Goal: Communication & Community: Answer question/provide support

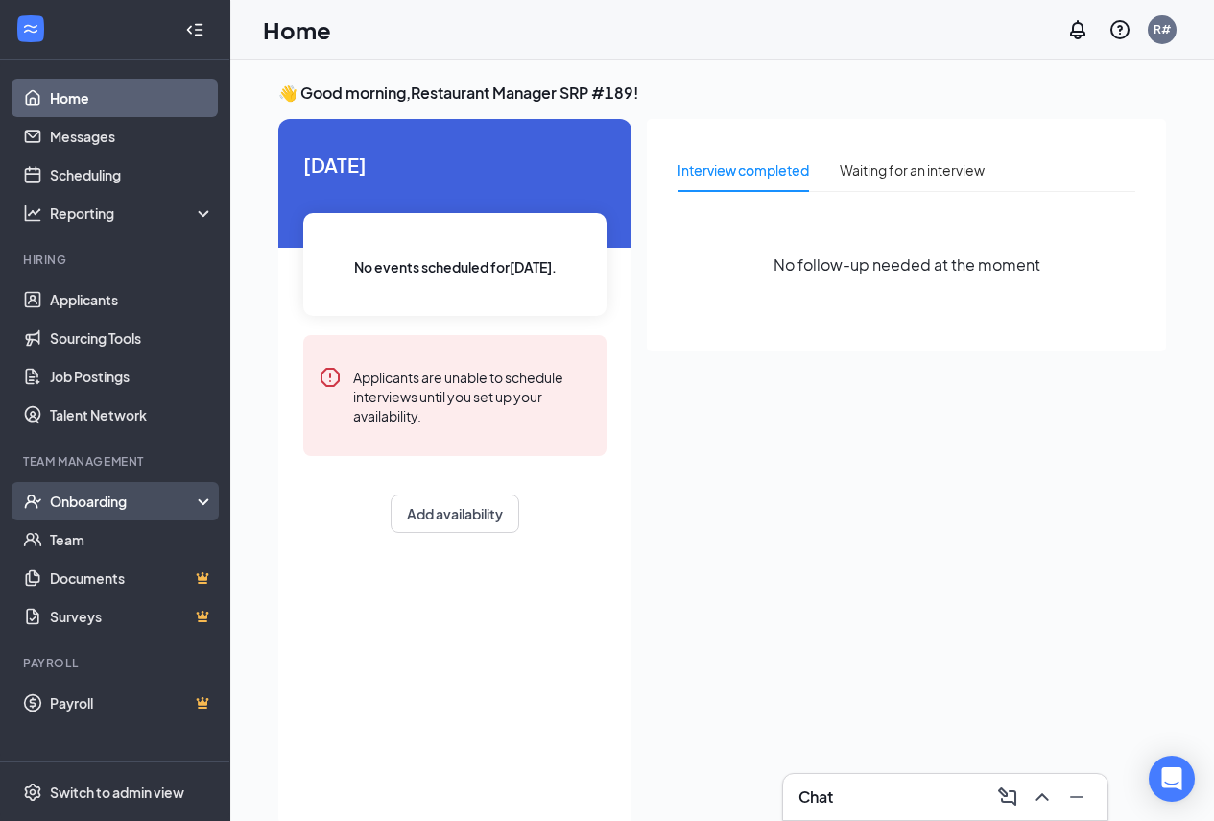
click at [85, 499] on div "Onboarding" at bounding box center [124, 500] width 148 height 19
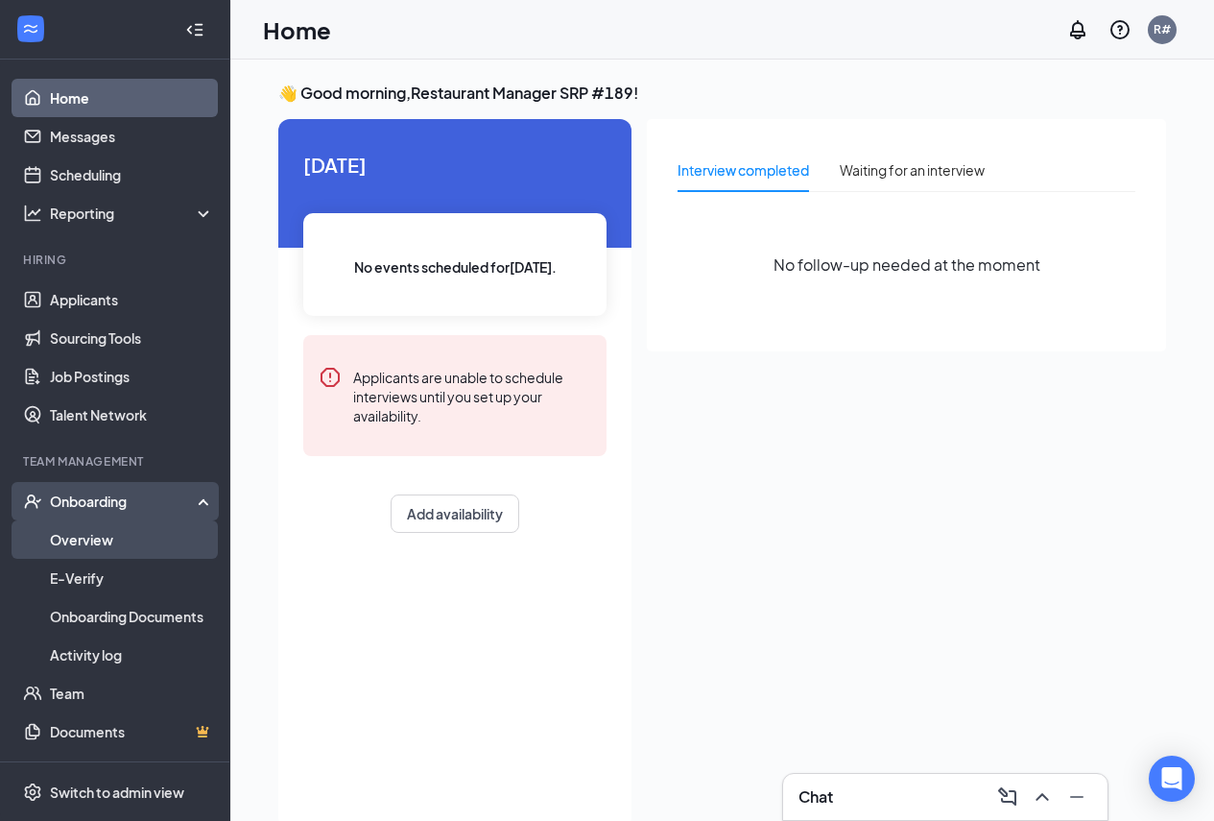
click at [80, 538] on link "Overview" at bounding box center [132, 539] width 164 height 38
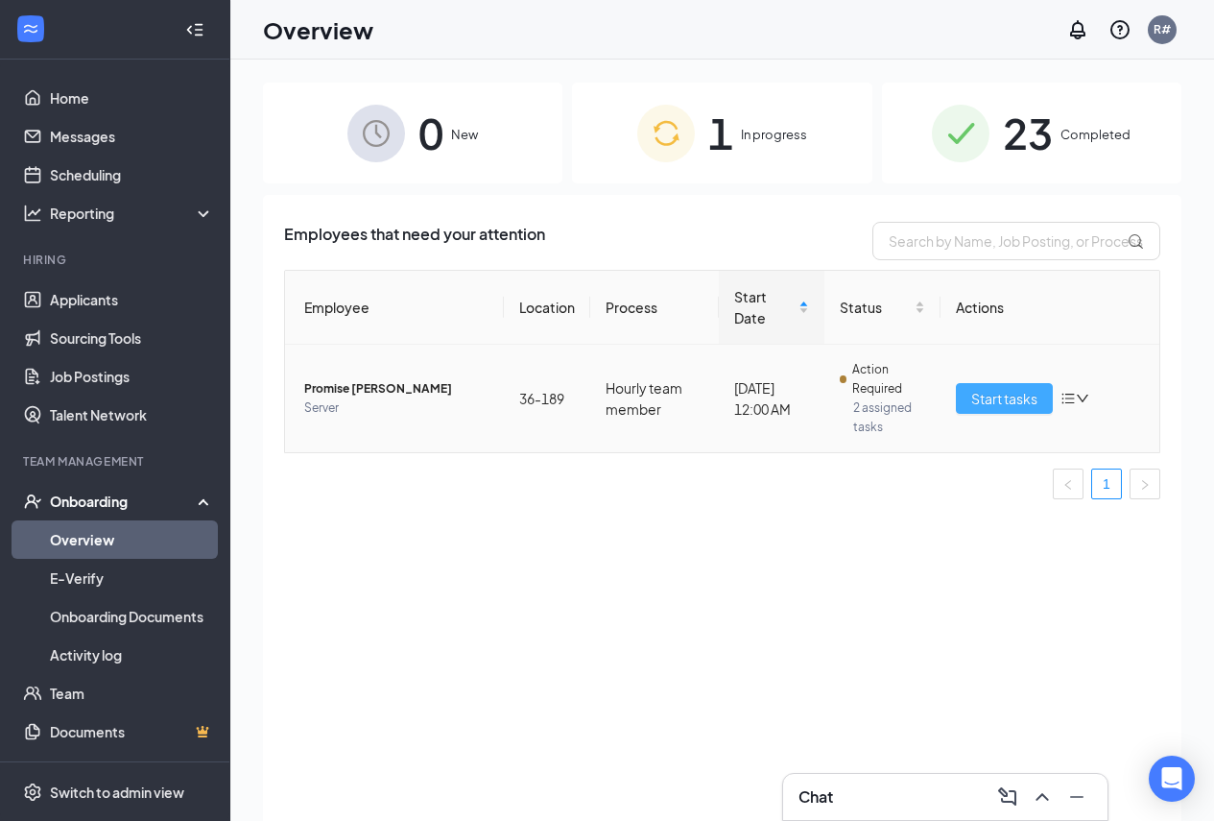
click at [1007, 401] on span "Start tasks" at bounding box center [1004, 398] width 66 height 21
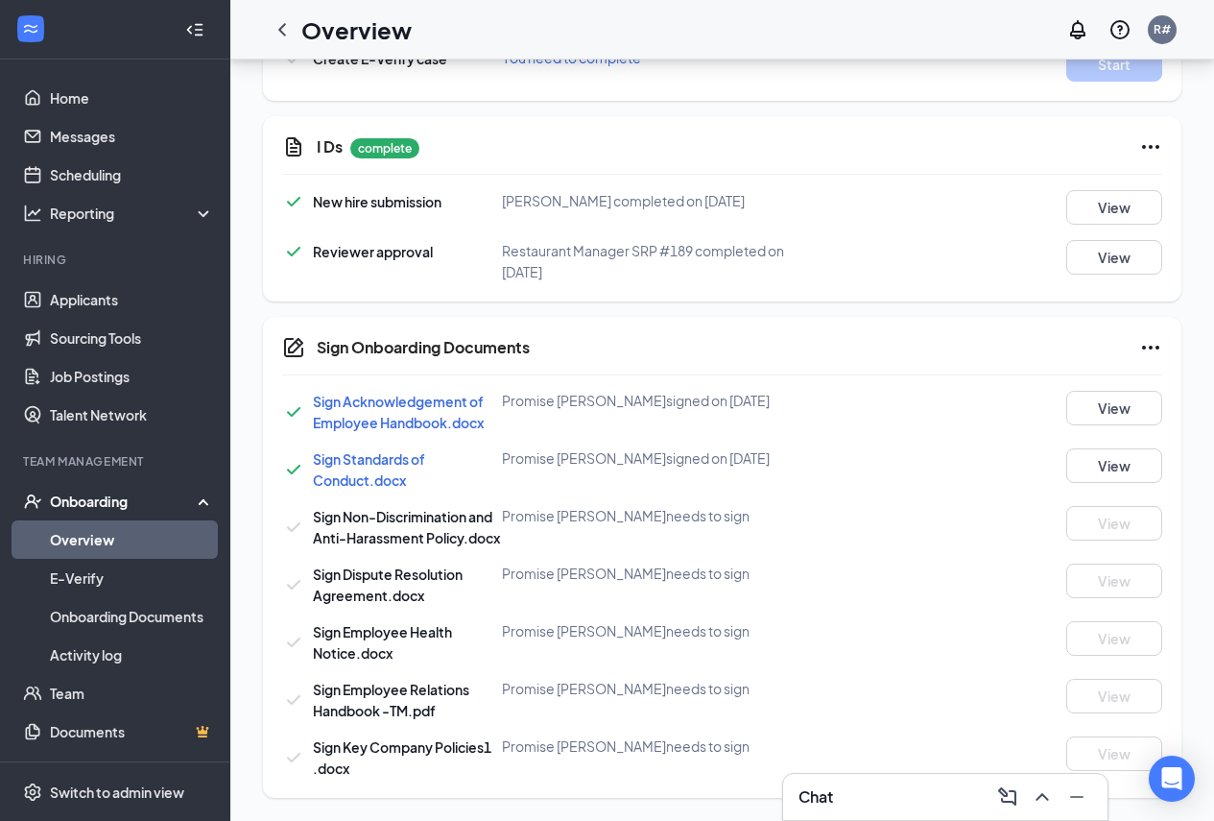
scroll to position [1189, 0]
click at [109, 132] on link "Messages" at bounding box center [132, 136] width 164 height 38
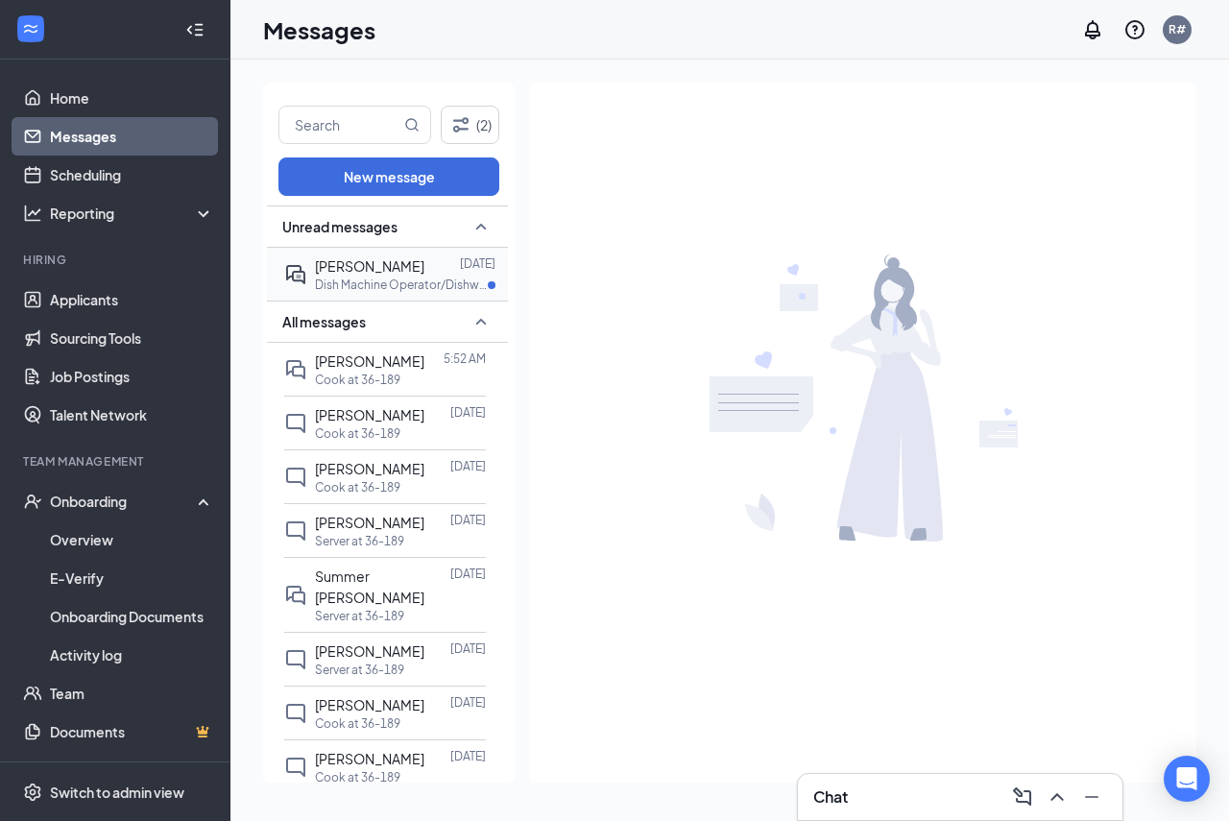
click at [433, 263] on div at bounding box center [442, 265] width 36 height 21
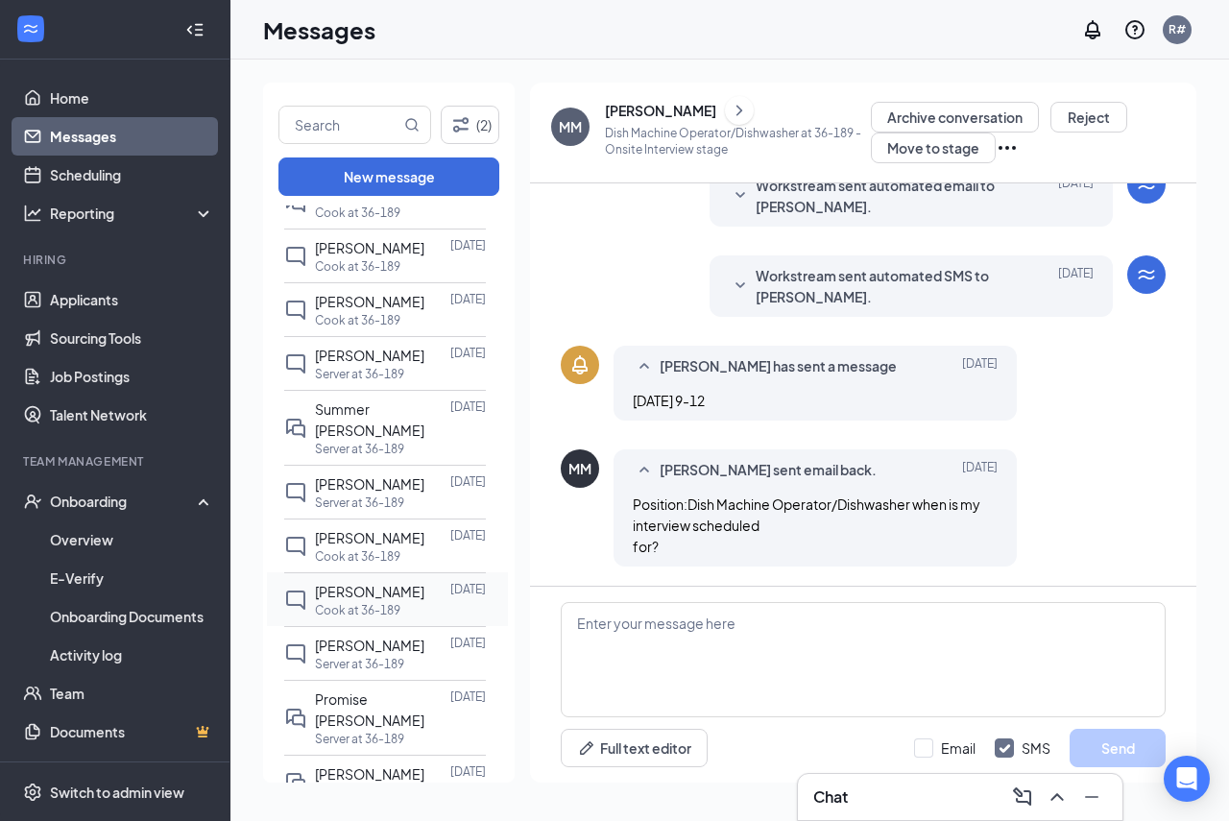
scroll to position [192, 0]
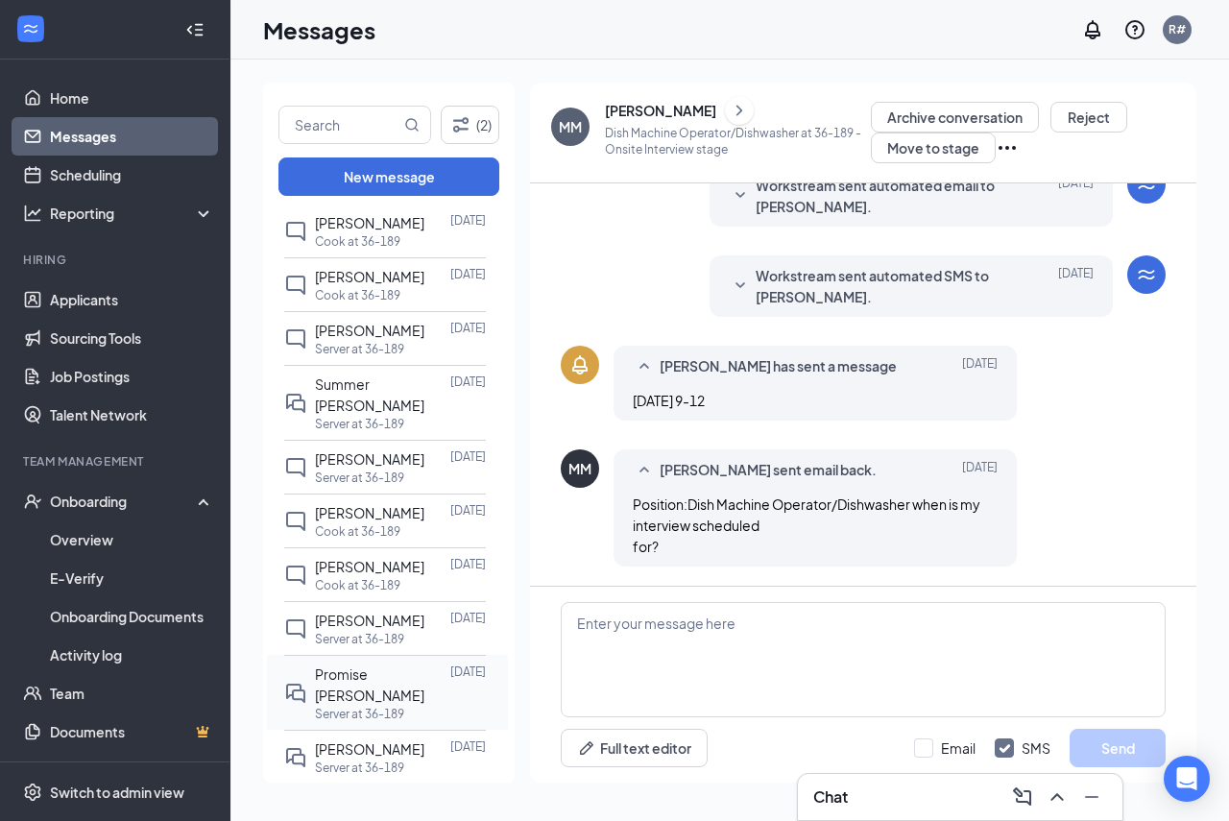
click at [419, 705] on div "Server at 36-189" at bounding box center [400, 713] width 171 height 16
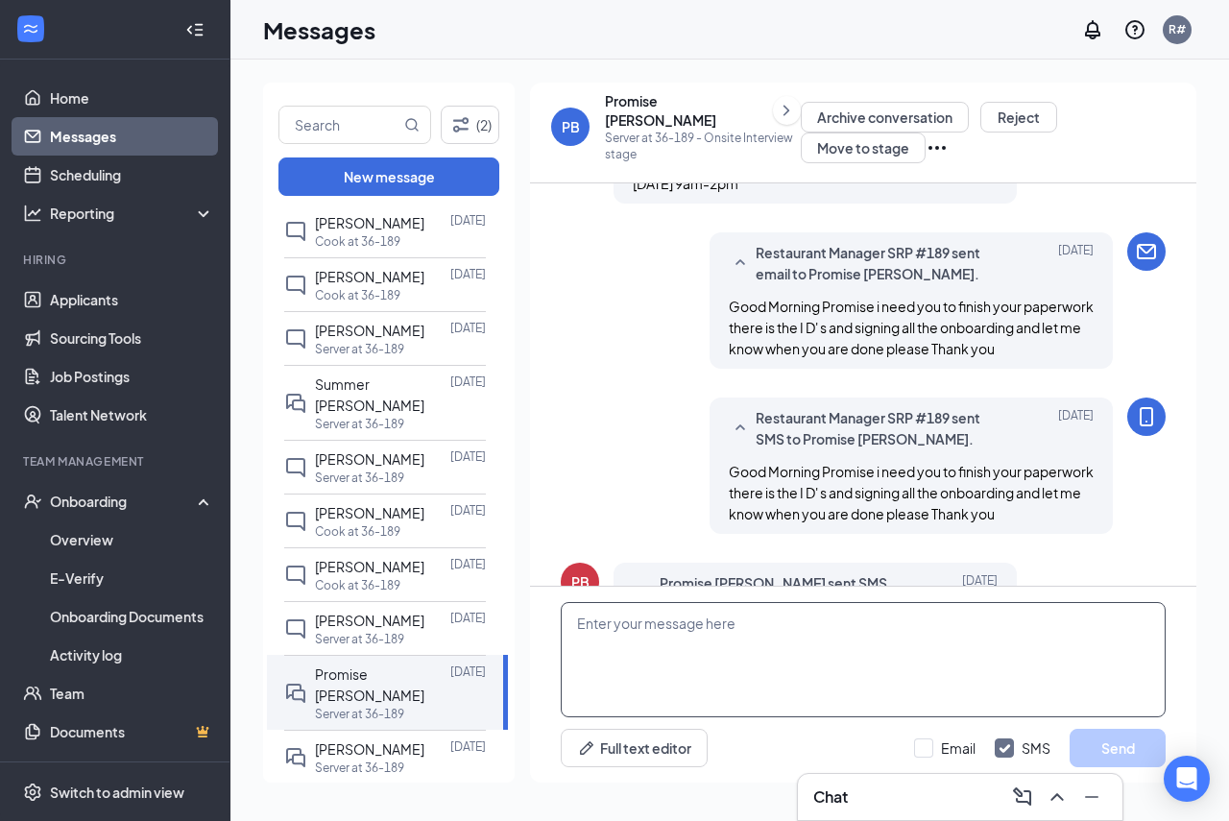
scroll to position [667, 0]
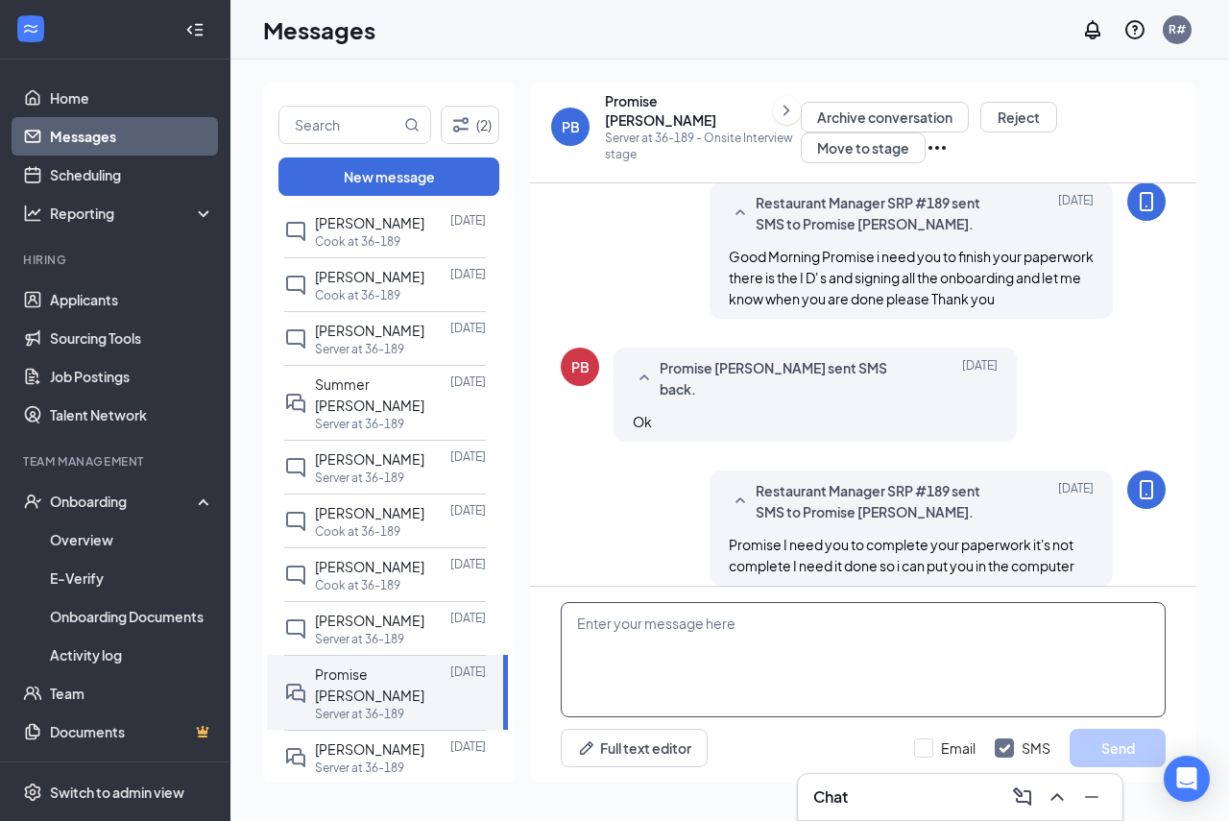
click at [665, 639] on textarea at bounding box center [863, 659] width 605 height 115
type textarea "Promise you still have 5 more to sign"
click at [924, 738] on input "Email" at bounding box center [944, 747] width 61 height 19
checkbox input "true"
click at [1115, 727] on div "Promise you still have 5 more to sign Full text editor Email SMS Send" at bounding box center [863, 684] width 666 height 196
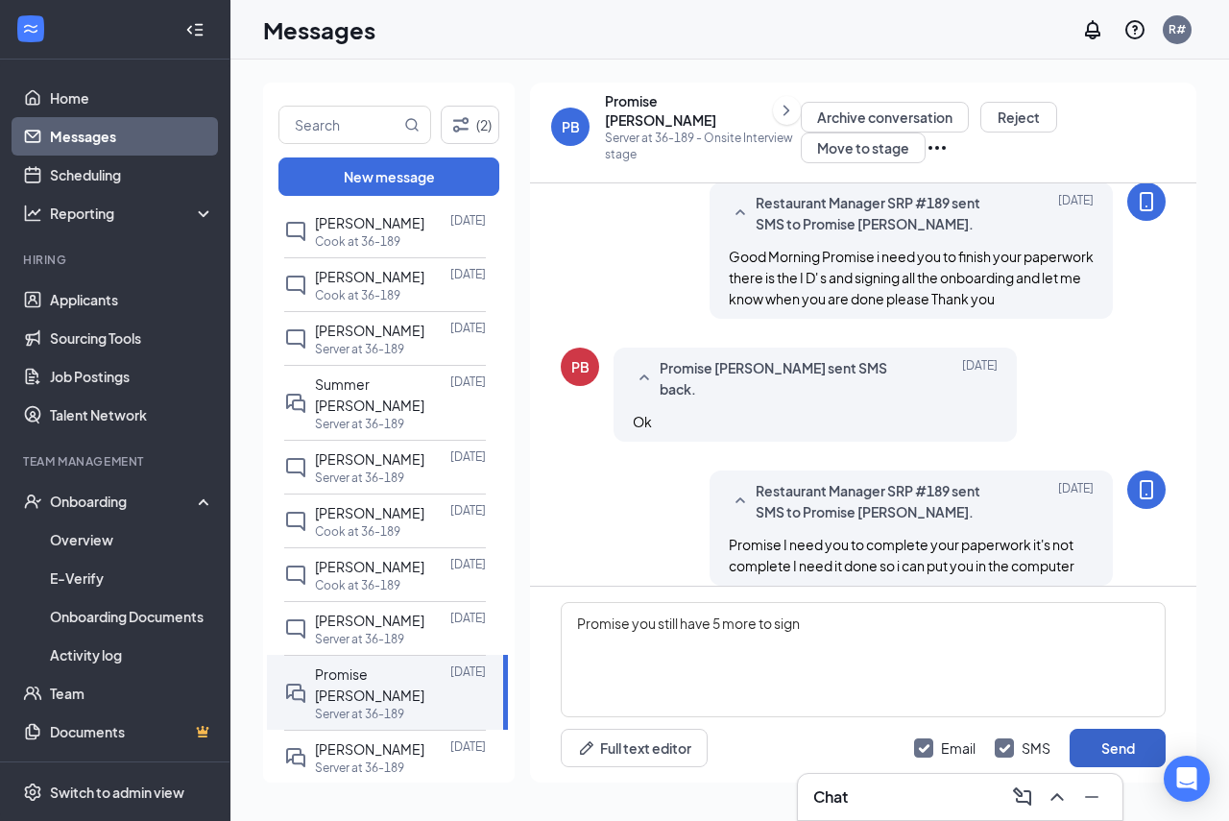
click at [1125, 743] on button "Send" at bounding box center [1117, 748] width 96 height 38
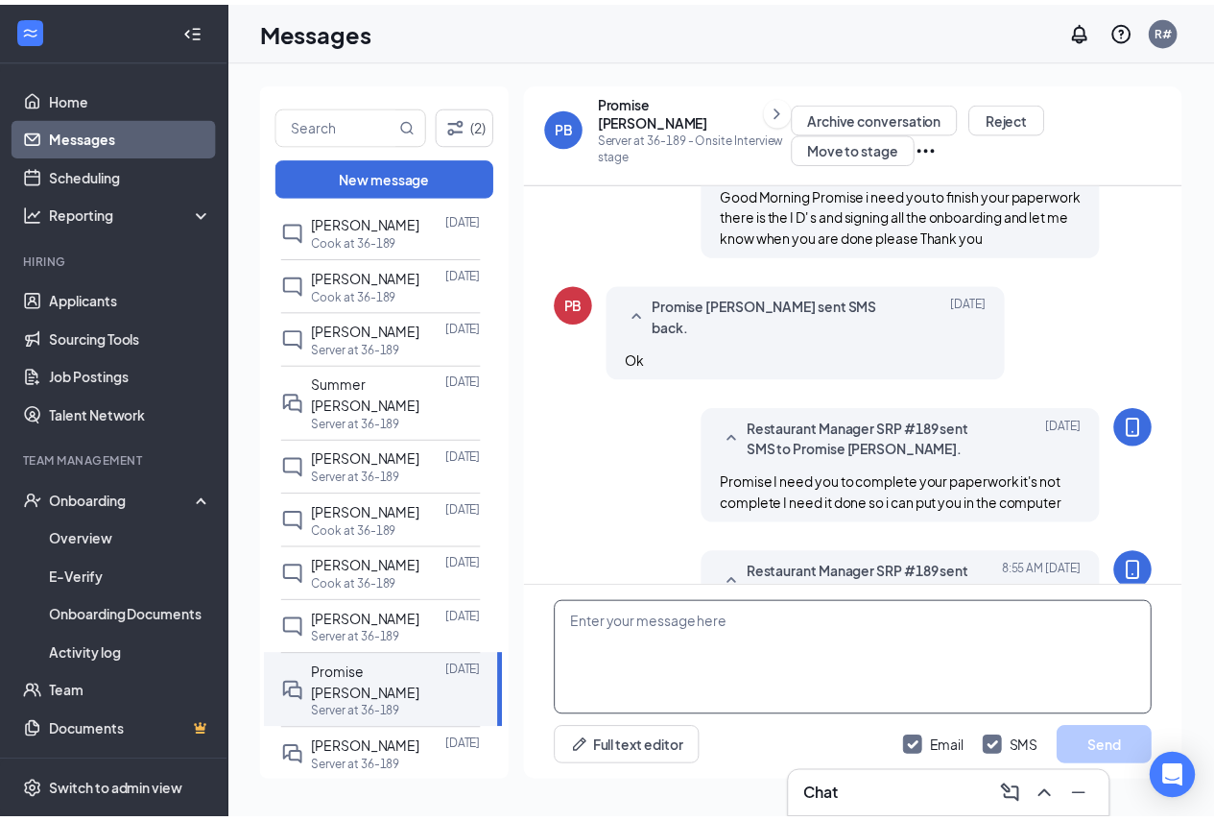
scroll to position [913, 0]
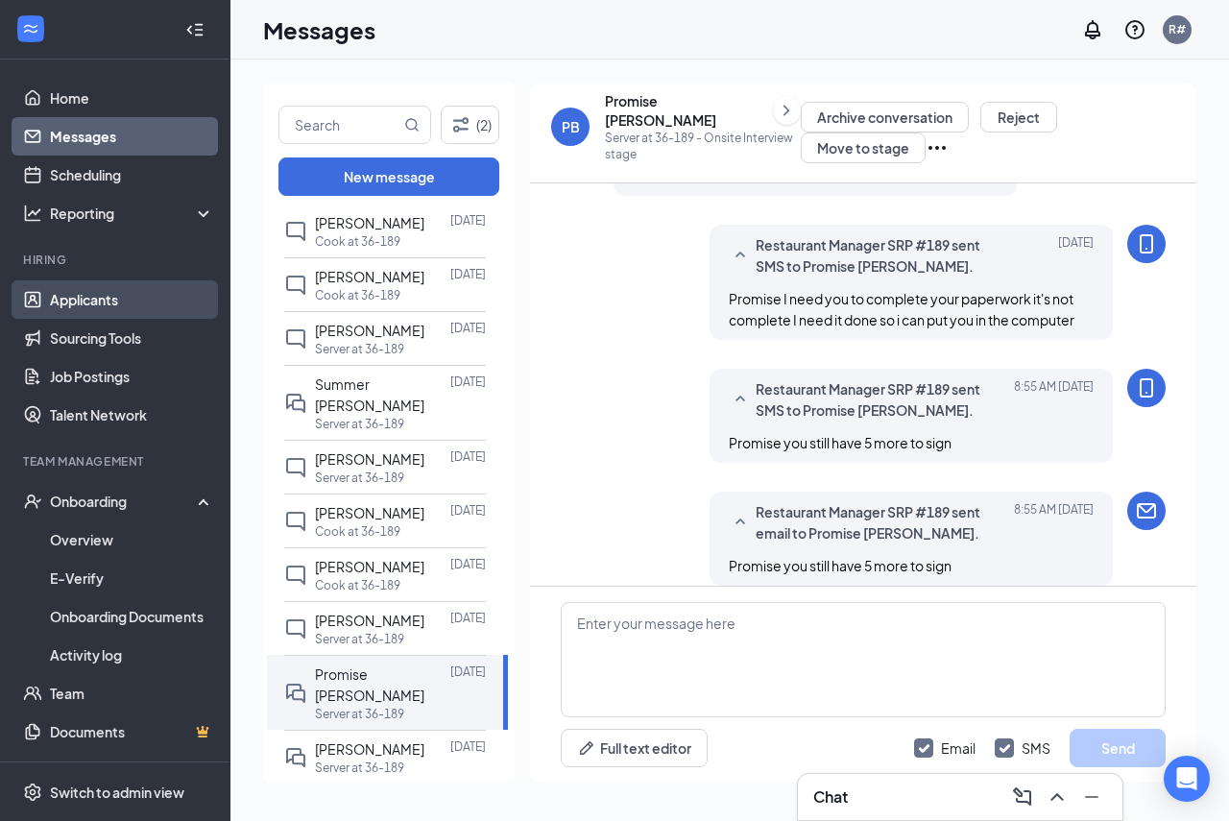
click at [173, 292] on link "Applicants" at bounding box center [132, 299] width 164 height 38
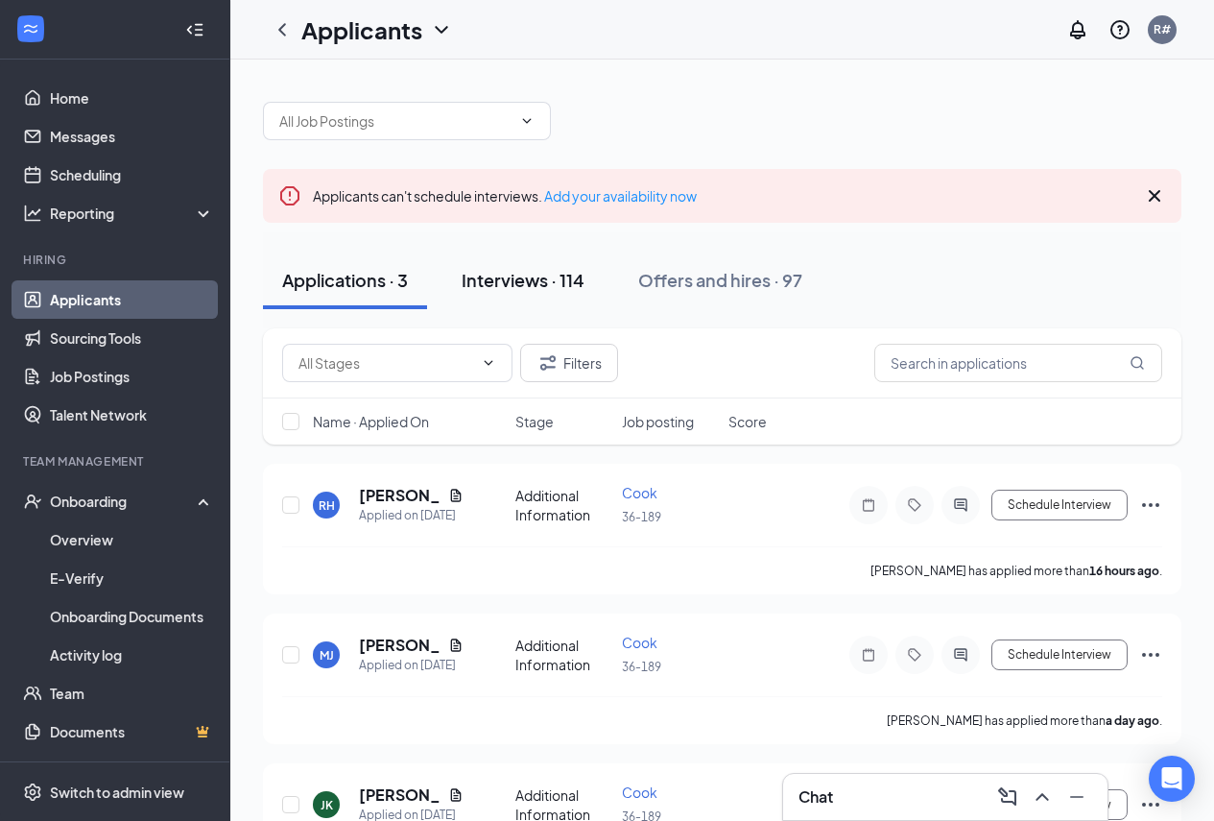
click at [490, 275] on div "Interviews · 114" at bounding box center [523, 280] width 123 height 24
